Goal: Check status: Check status

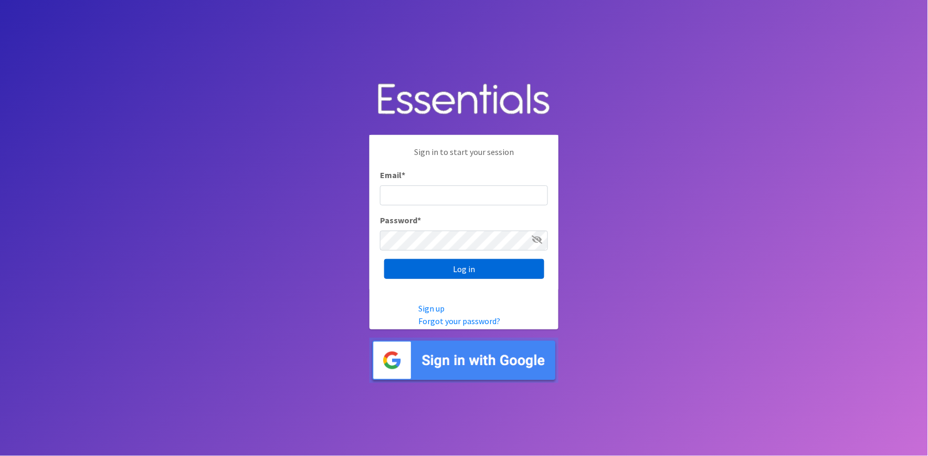
type input "shannon@HeartofOhiodiaperbank.org"
click at [461, 267] on input "Log in" at bounding box center [464, 269] width 160 height 20
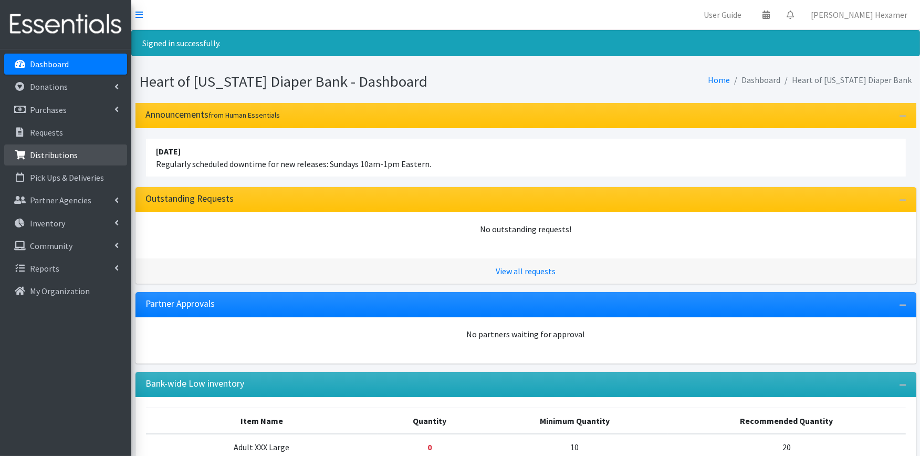
click at [39, 151] on p "Distributions" at bounding box center [54, 155] width 48 height 11
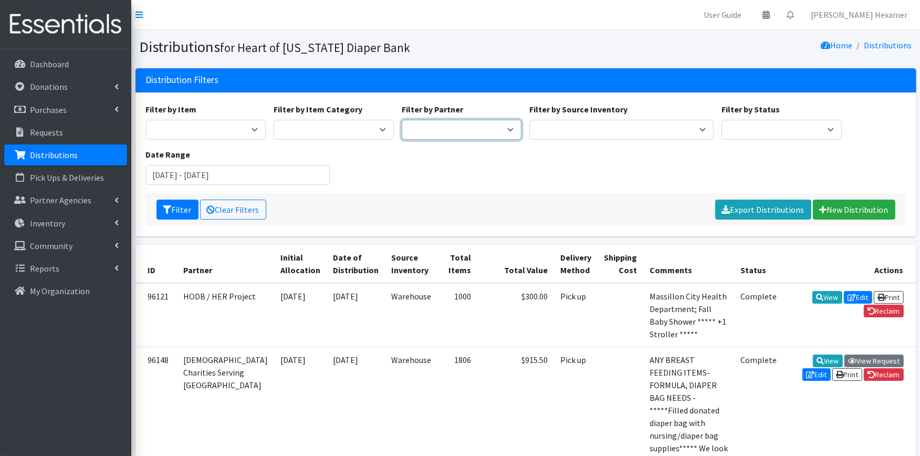
click at [479, 133] on select "Alliance Commons Belmont County Health Department [GEOGRAPHIC_DATA] [PERSON_NAM…" at bounding box center [462, 130] width 120 height 20
select select "4"
click at [402, 120] on select "Alliance Commons Belmont County Health Department Bridge Point Canal Fulton Spe…" at bounding box center [462, 130] width 120 height 20
click at [180, 171] on input "August 2, 2025 - November 2, 2025" at bounding box center [238, 175] width 184 height 20
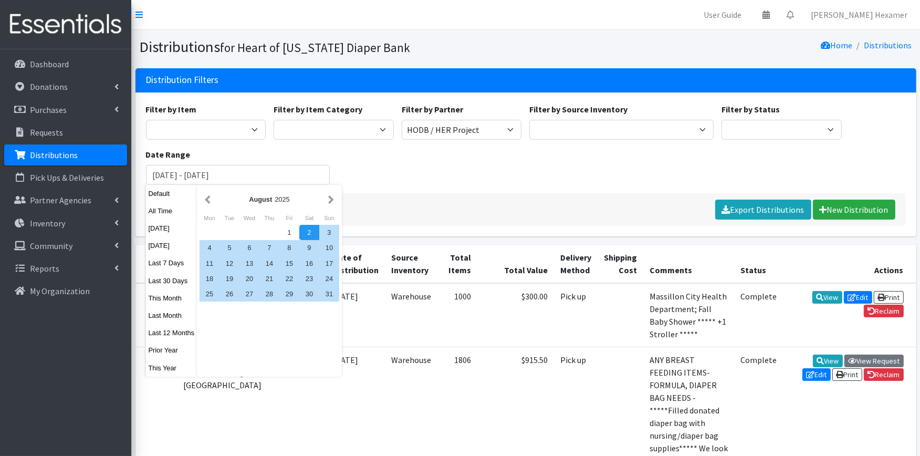
click at [308, 232] on div "2" at bounding box center [309, 232] width 20 height 15
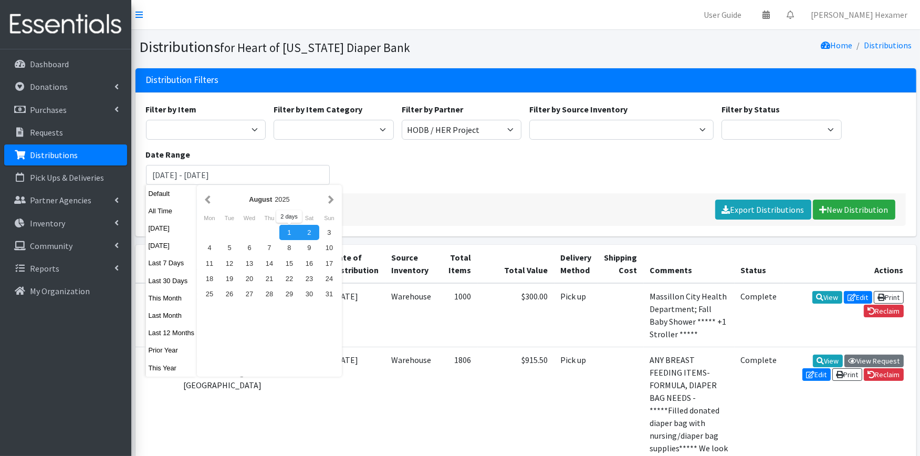
click at [281, 230] on div "1" at bounding box center [289, 232] width 20 height 15
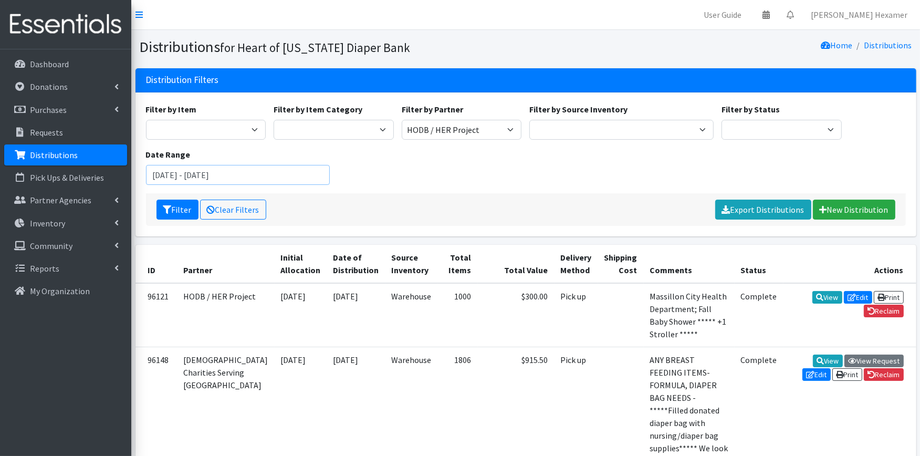
click at [280, 182] on input "August 1, 2025 - August 2, 2025" at bounding box center [238, 175] width 184 height 20
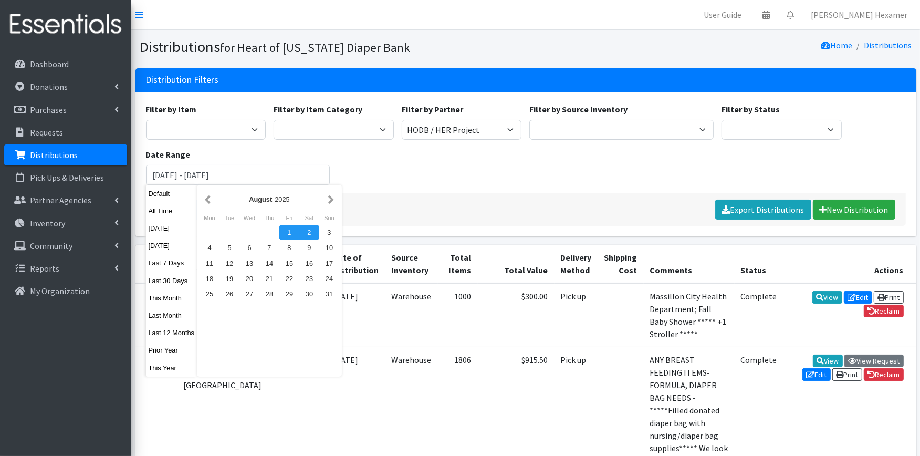
click at [286, 233] on div "1" at bounding box center [289, 232] width 20 height 15
click at [327, 200] on button "button" at bounding box center [331, 199] width 11 height 13
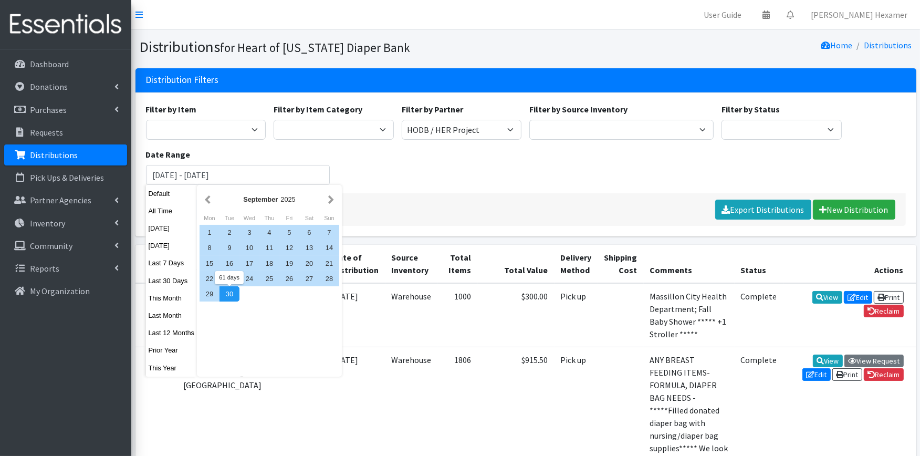
click at [227, 294] on div "30" at bounding box center [229, 293] width 20 height 15
type input "August 1, 2025 - September 30, 2025"
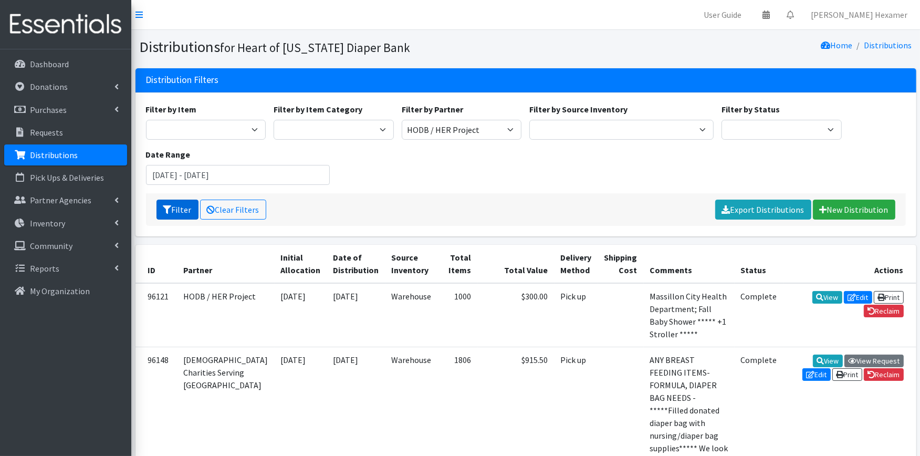
click at [184, 208] on button "Filter" at bounding box center [177, 210] width 42 height 20
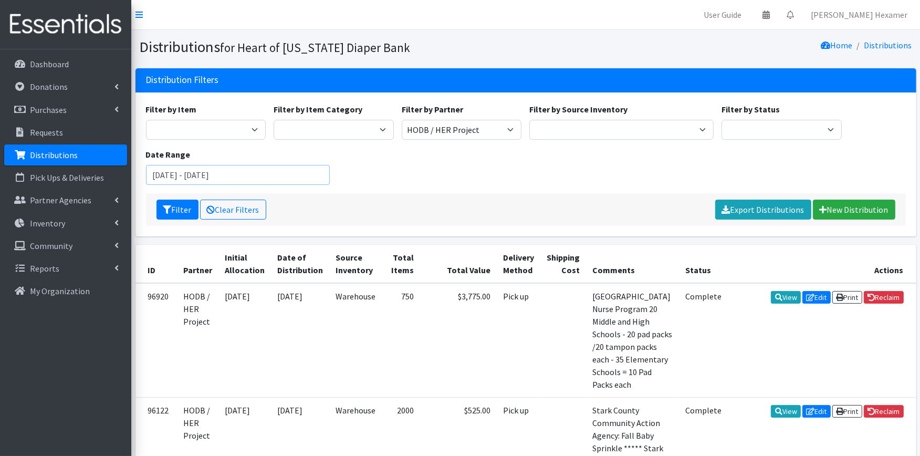
click at [301, 176] on input "August 1, 2025 - September 30, 2025" at bounding box center [238, 175] width 184 height 20
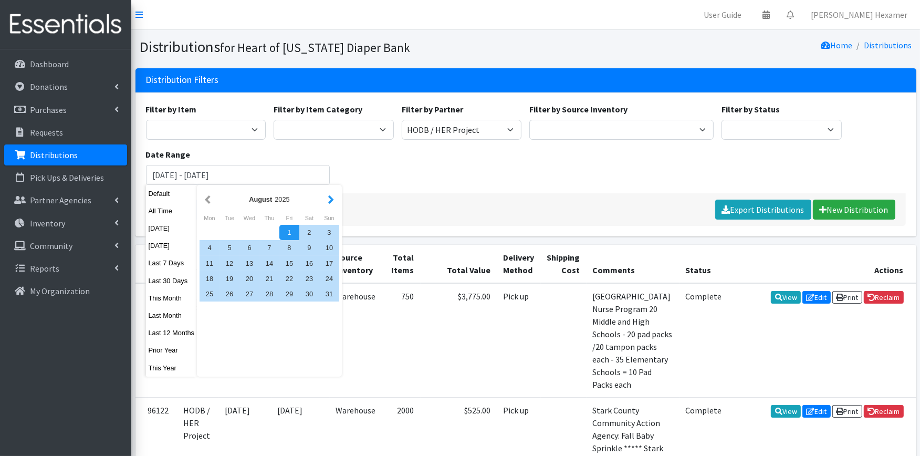
click at [329, 201] on button "button" at bounding box center [331, 199] width 11 height 13
click at [331, 203] on button "button" at bounding box center [331, 199] width 11 height 13
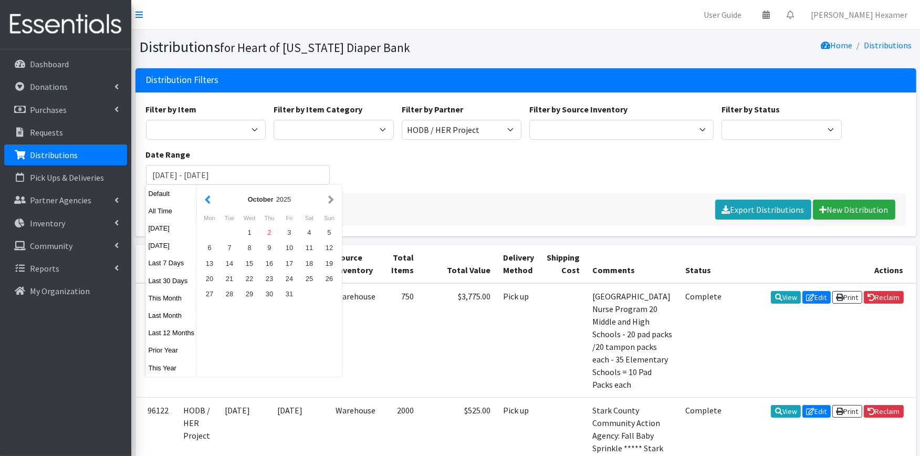
click at [207, 197] on button "button" at bounding box center [207, 199] width 11 height 13
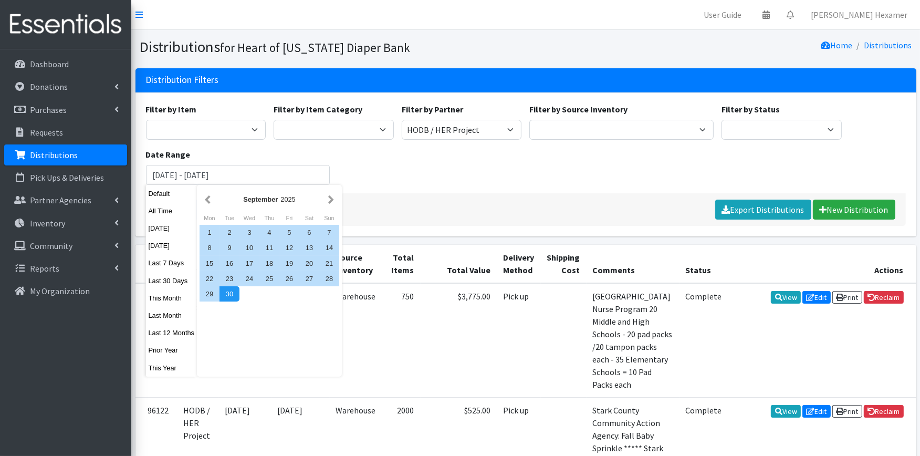
click at [207, 197] on button "button" at bounding box center [207, 199] width 11 height 13
click at [295, 234] on div "1" at bounding box center [289, 232] width 20 height 15
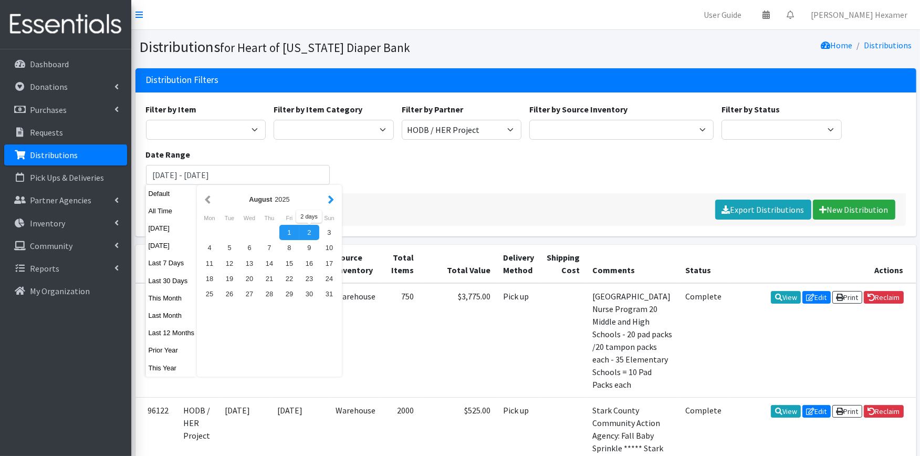
click at [329, 202] on button "button" at bounding box center [331, 199] width 11 height 13
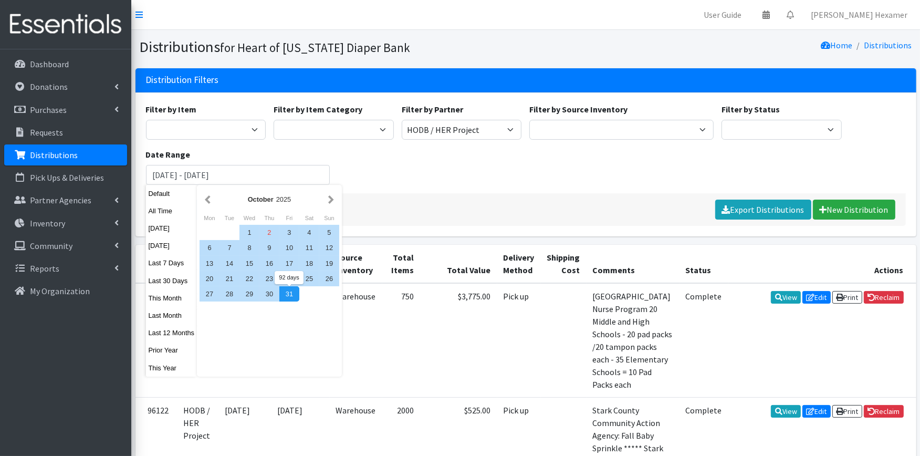
click at [287, 294] on div "31" at bounding box center [289, 293] width 20 height 15
type input "August 1, 2025 - October 31, 2025"
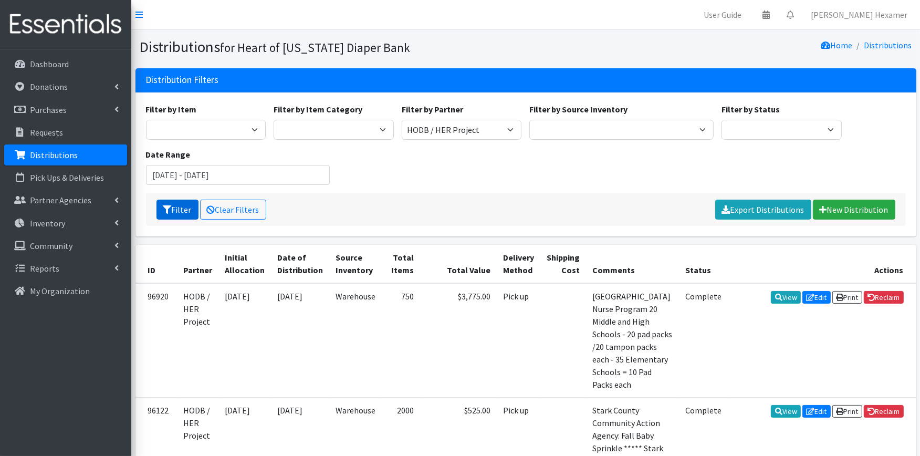
click at [167, 205] on icon "submit" at bounding box center [167, 209] width 8 height 8
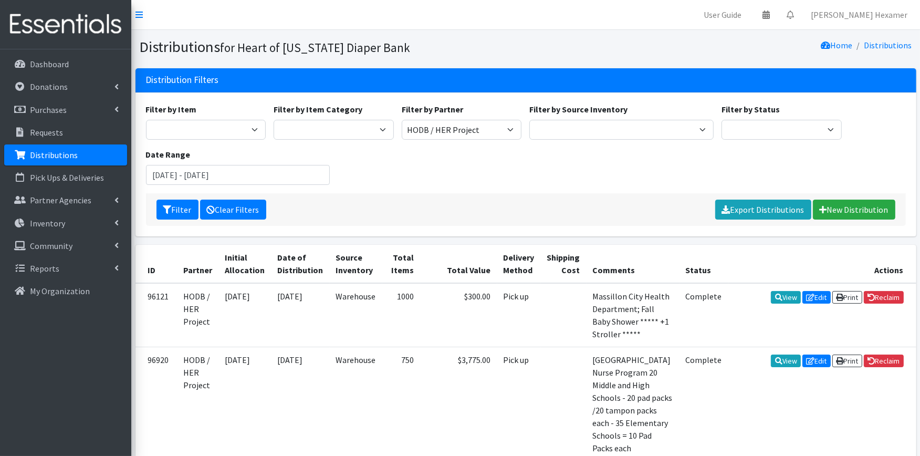
click at [218, 203] on link "Clear Filters" at bounding box center [233, 210] width 66 height 20
